Goal: Find contact information

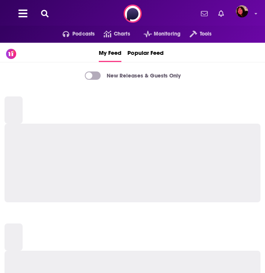
click at [49, 12] on button at bounding box center [45, 13] width 12 height 9
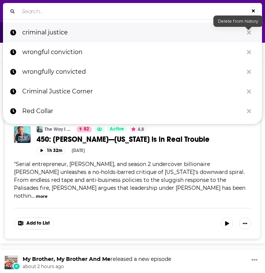
click at [249, 33] on icon "Search..." at bounding box center [249, 32] width 4 height 4
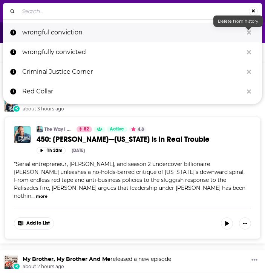
click at [249, 33] on icon "Search..." at bounding box center [249, 32] width 4 height 4
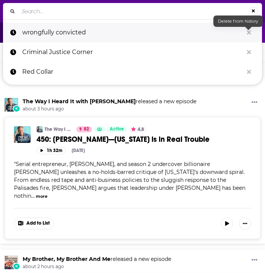
click at [249, 33] on icon "Search..." at bounding box center [249, 32] width 4 height 4
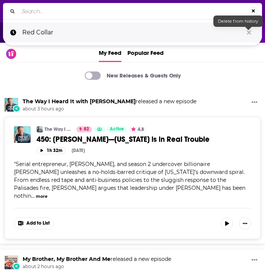
click at [249, 33] on icon "Search..." at bounding box center [249, 32] width 4 height 4
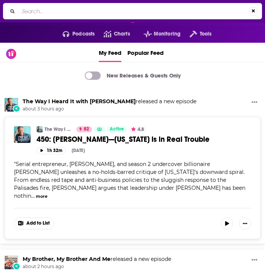
click at [110, 14] on input "Search..." at bounding box center [133, 11] width 231 height 12
type input "the murder sheet"
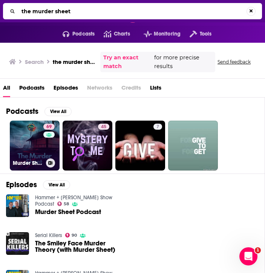
click at [32, 155] on link "69 Murder Sheet" at bounding box center [35, 145] width 50 height 50
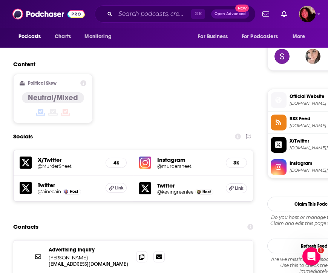
scroll to position [661, 0]
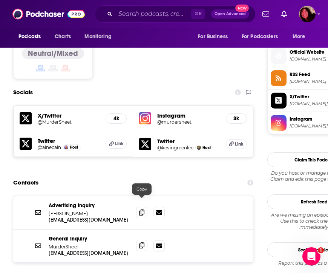
click at [142, 242] on icon at bounding box center [141, 245] width 5 height 6
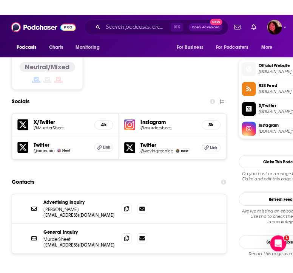
scroll to position [656, 0]
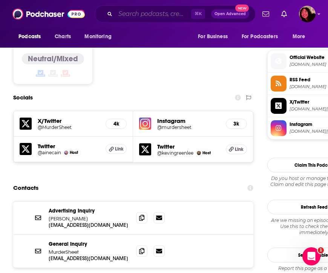
click at [123, 15] on input "Search podcasts, credits, & more..." at bounding box center [153, 14] width 76 height 12
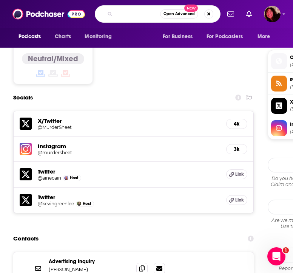
scroll to position [0, 62]
type input "wrongfully convicted: justice derailed"
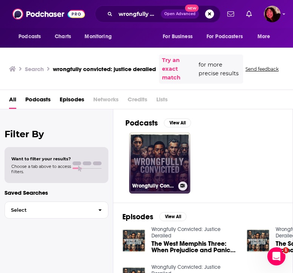
click at [137, 175] on link "Wrongfully Convicted: Justice Derailed" at bounding box center [159, 162] width 61 height 61
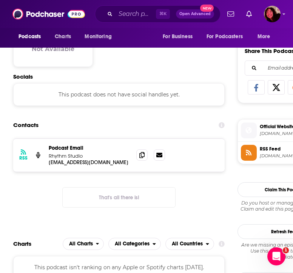
scroll to position [537, 0]
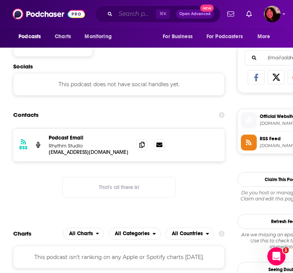
click at [129, 13] on input "Search podcasts, credits, & more..." at bounding box center [135, 14] width 40 height 12
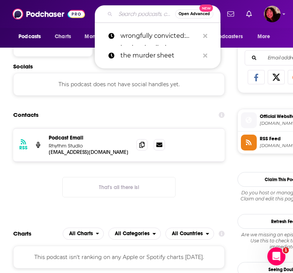
paste input "Criminal Justice Corner"
type input "Criminal Justice Corner"
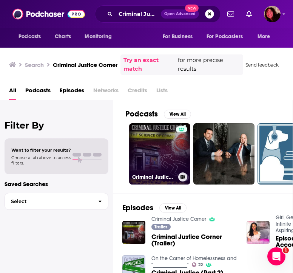
click at [145, 166] on link "Criminal Justice Corner" at bounding box center [159, 153] width 61 height 61
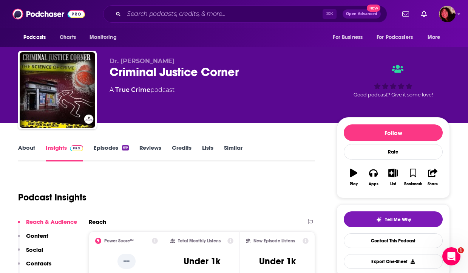
scroll to position [147, 0]
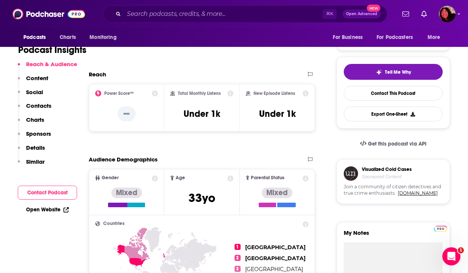
click at [37, 107] on p "Contacts" at bounding box center [38, 105] width 25 height 7
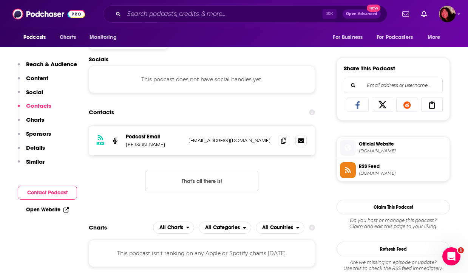
scroll to position [507, 0]
click at [200, 17] on input "Search podcasts, credits, & more..." at bounding box center [223, 14] width 199 height 12
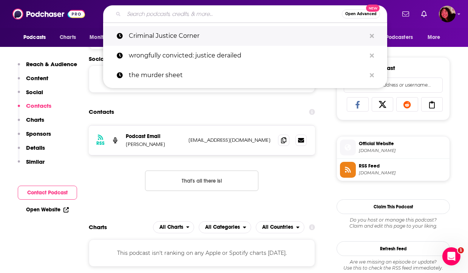
click at [265, 40] on button "Search podcasts, credits, & more..." at bounding box center [372, 36] width 12 height 14
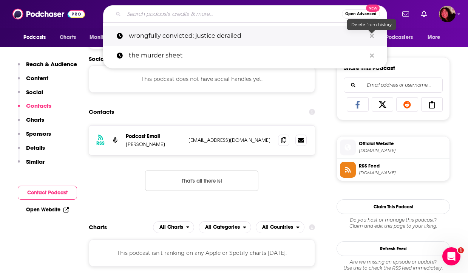
click at [265, 36] on icon "Search podcasts, credits, & more..." at bounding box center [372, 36] width 4 height 4
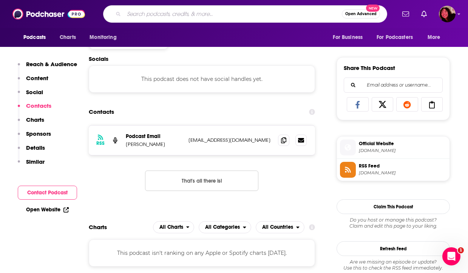
click at [265, 17] on input "Search podcasts, credits, & more..." at bounding box center [233, 14] width 218 height 12
paste input "Break The Case With [PERSON_NAME]"
type input "Break The Case With [PERSON_NAME]"
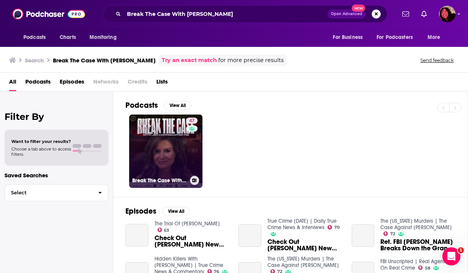
click at [172, 167] on link "47 Break The Case With [PERSON_NAME]" at bounding box center [165, 150] width 73 height 73
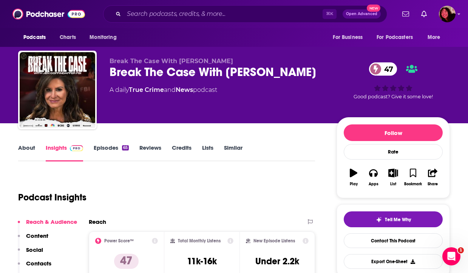
click at [44, 260] on p "Contacts" at bounding box center [38, 262] width 25 height 7
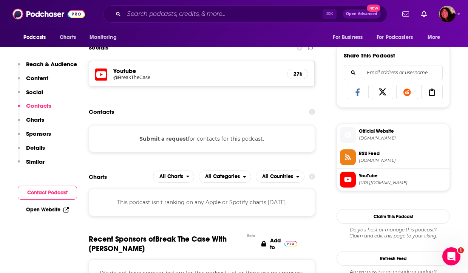
scroll to position [517, 0]
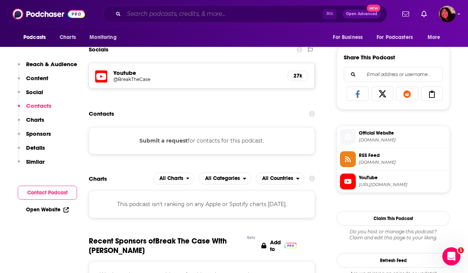
click at [265, 10] on input "Search podcasts, credits, & more..." at bounding box center [223, 14] width 199 height 12
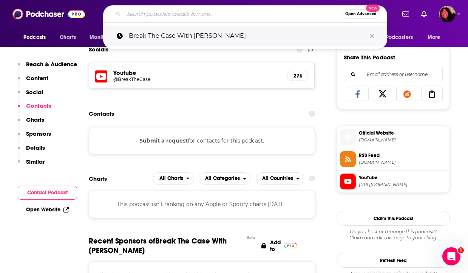
click at [265, 37] on icon "Search podcasts, credits, & more..." at bounding box center [372, 36] width 4 height 6
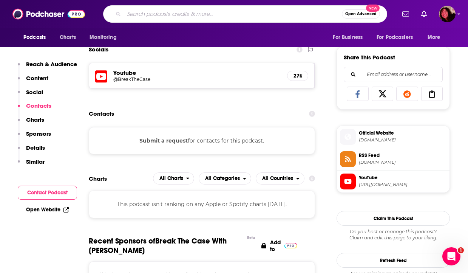
click at [185, 21] on div "Open Advanced New" at bounding box center [245, 13] width 284 height 17
click at [180, 13] on input "Search podcasts, credits, & more..." at bounding box center [233, 14] width 218 height 12
paste input "Have You Heard About This Case"
type input "Have You Heard About This Case"
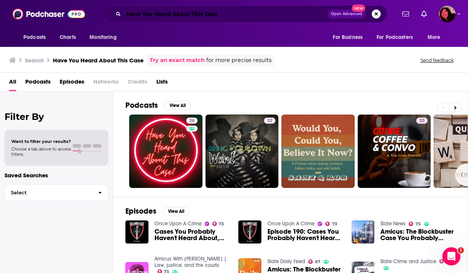
click at [174, 11] on input "Have You Heard About This Case" at bounding box center [225, 14] width 203 height 12
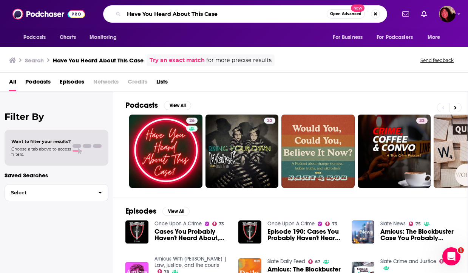
click at [174, 11] on input "Have You Heard About This Case" at bounding box center [225, 14] width 203 height 12
paste input "Crime with [PERSON_NAME]"
type input "Crime with [PERSON_NAME]"
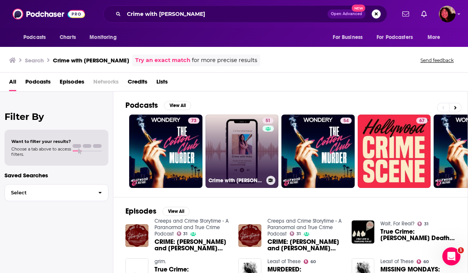
click at [209, 148] on link "51 Crime with [PERSON_NAME]" at bounding box center [241, 150] width 73 height 73
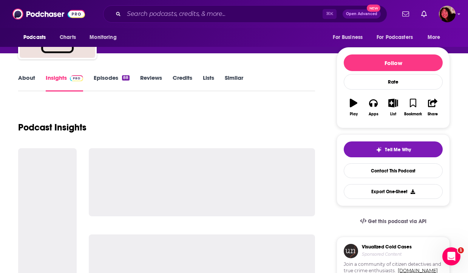
scroll to position [156, 0]
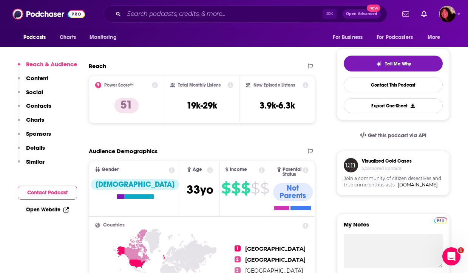
click at [41, 107] on p "Contacts" at bounding box center [38, 105] width 25 height 7
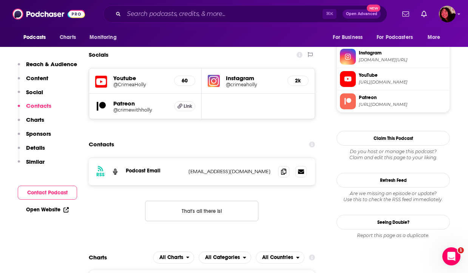
scroll to position [643, 0]
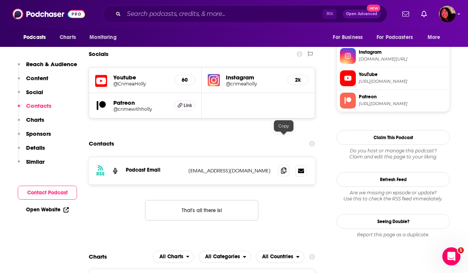
click at [265, 165] on span at bounding box center [283, 170] width 11 height 11
click at [194, 8] on div "⌘ K Open Advanced New" at bounding box center [245, 13] width 284 height 17
click at [193, 14] on input "Search podcasts, credits, & more..." at bounding box center [223, 14] width 199 height 12
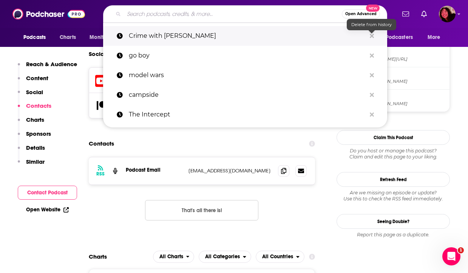
click at [265, 38] on icon "Search podcasts, credits, & more..." at bounding box center [372, 36] width 4 height 6
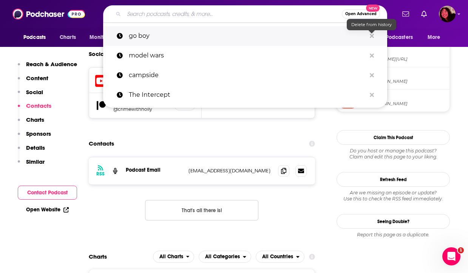
click at [265, 38] on icon "Search podcasts, credits, & more..." at bounding box center [372, 36] width 4 height 6
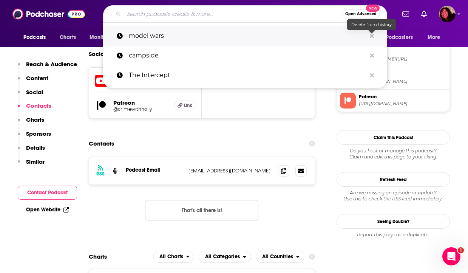
click at [265, 38] on icon "Search podcasts, credits, & more..." at bounding box center [372, 36] width 4 height 6
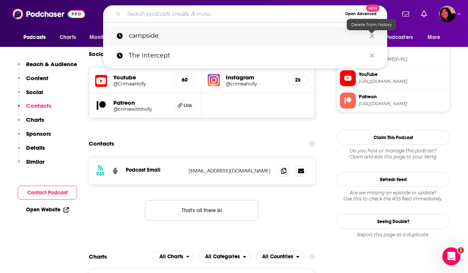
click at [265, 38] on icon "Search podcasts, credits, & more..." at bounding box center [372, 36] width 4 height 6
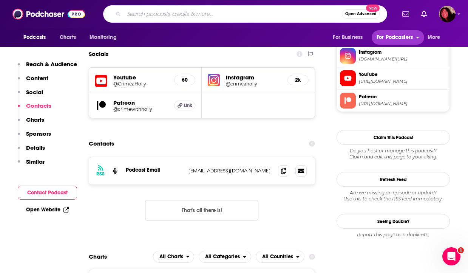
click at [265, 38] on button "For Podcasters" at bounding box center [397, 37] width 52 height 14
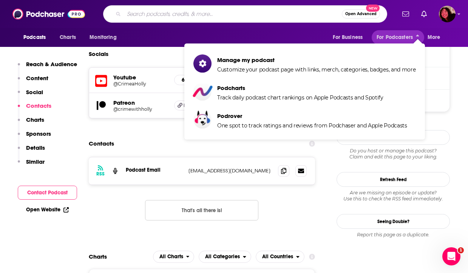
click at [265, 37] on div "Podcasts Charts Monitoring For Business For Podcasters More" at bounding box center [234, 37] width 468 height 19
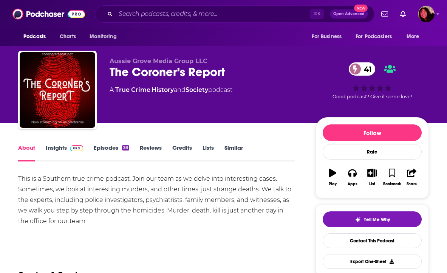
click at [58, 147] on link "Insights" at bounding box center [64, 152] width 37 height 17
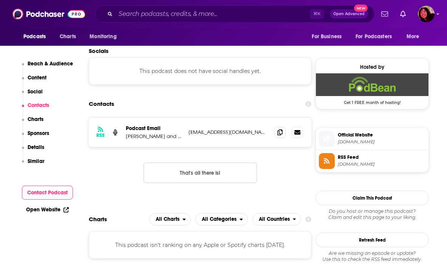
scroll to position [650, 0]
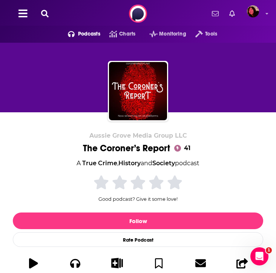
click at [60, 157] on div "Aussie Grove Media Group LLC The Coroner’s Report 41 A True Crime , History and…" at bounding box center [138, 207] width 251 height 151
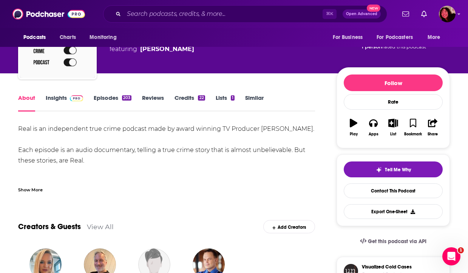
scroll to position [55, 0]
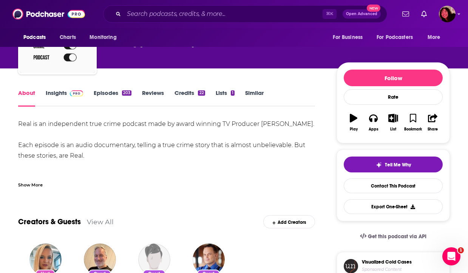
click at [54, 91] on link "Insights" at bounding box center [64, 97] width 37 height 17
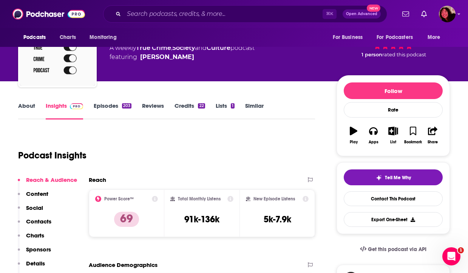
click at [40, 219] on p "Contacts" at bounding box center [38, 220] width 25 height 7
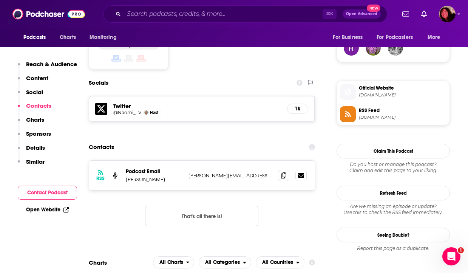
scroll to position [627, 0]
